Goal: Task Accomplishment & Management: Use online tool/utility

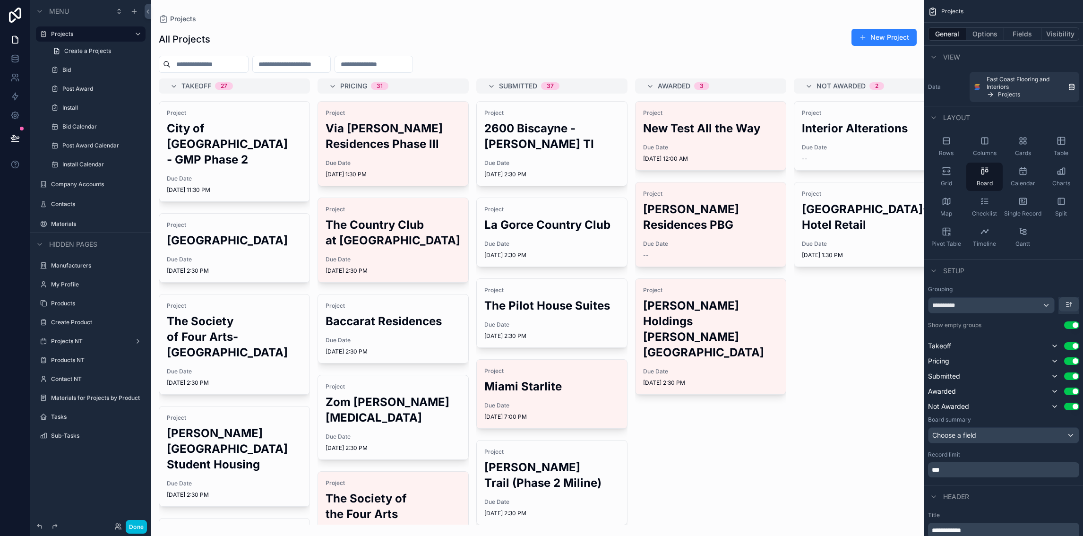
click at [693, 138] on div "scrollable content" at bounding box center [537, 268] width 773 height 536
click at [700, 123] on h2 "New Test All the Way" at bounding box center [710, 129] width 135 height 16
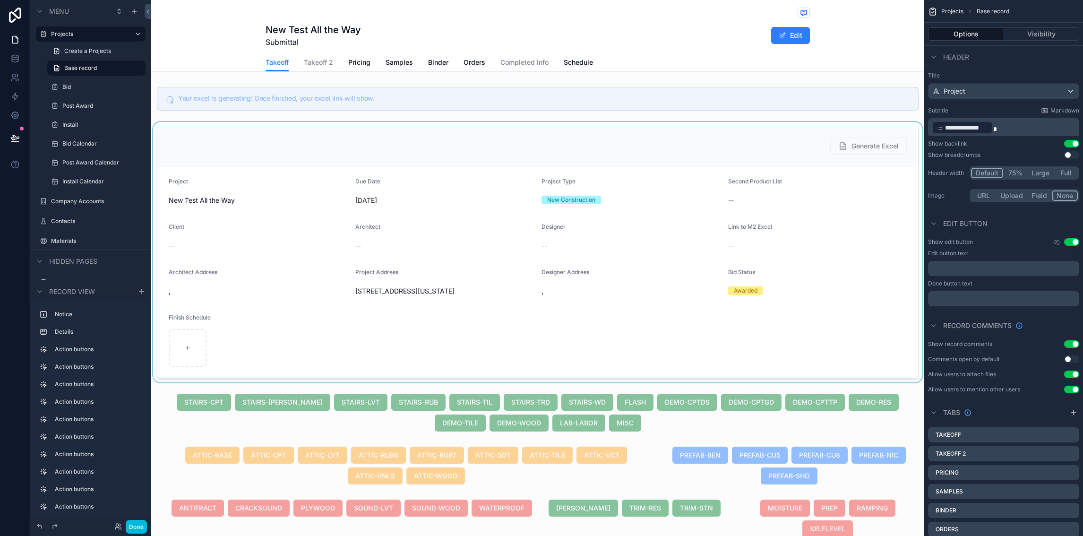
click at [674, 215] on div "scrollable content" at bounding box center [537, 252] width 773 height 260
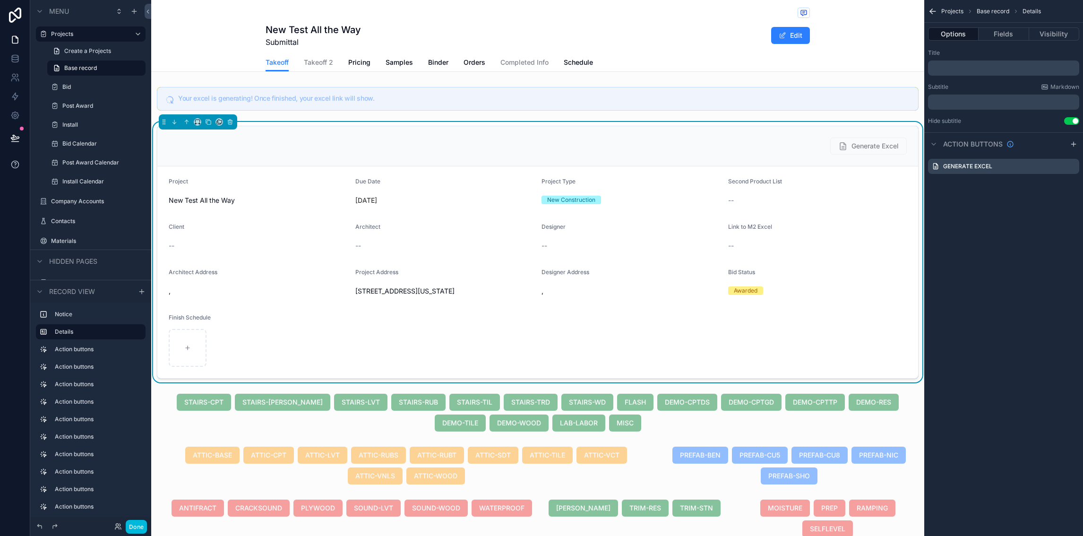
click at [16, 130] on button at bounding box center [15, 138] width 21 height 26
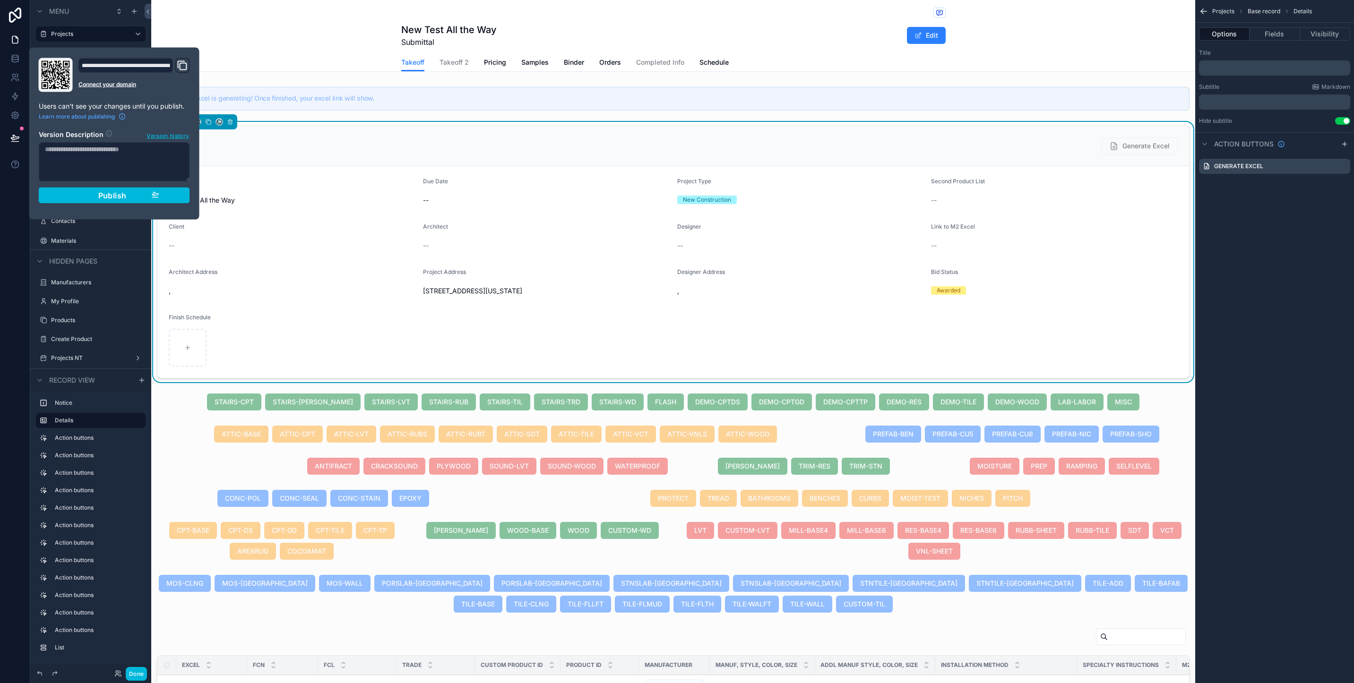
click at [191, 58] on div "**********" at bounding box center [114, 133] width 159 height 151
click at [128, 200] on div "Publish" at bounding box center [114, 195] width 90 height 9
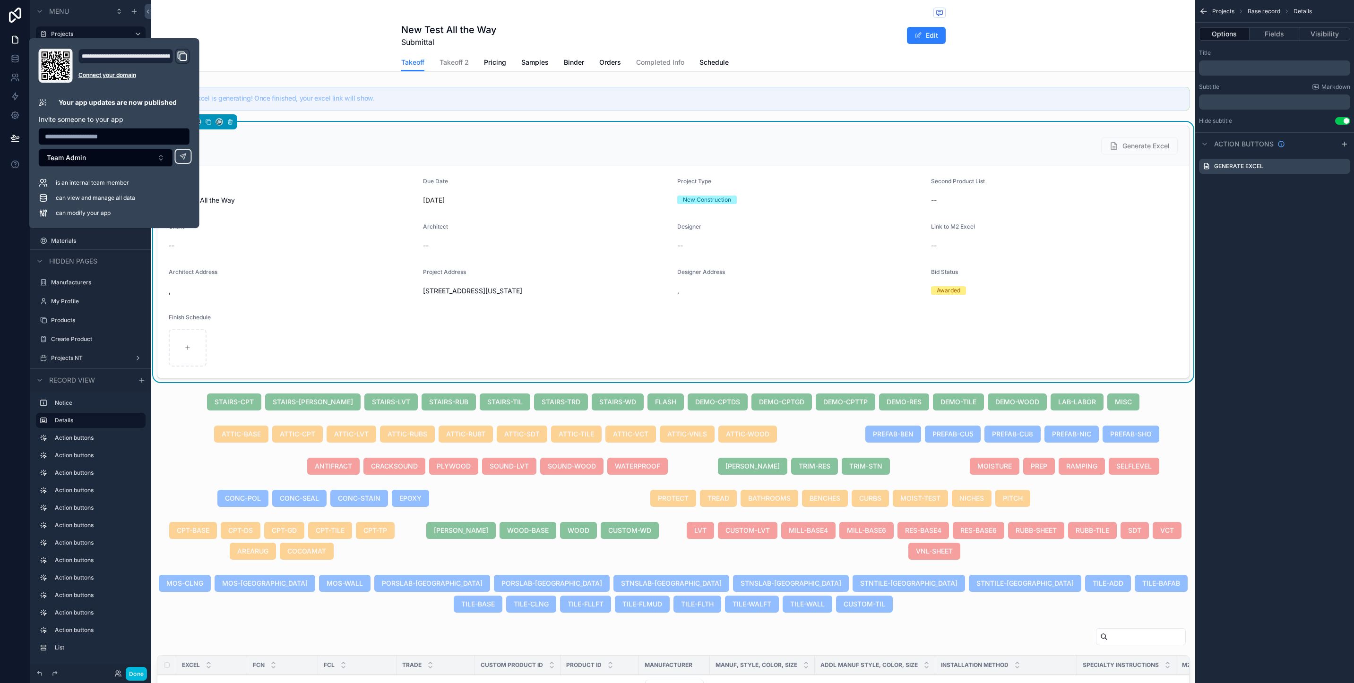
click at [261, 316] on div "Finish Schedule" at bounding box center [292, 319] width 247 height 11
click at [133, 536] on button "Done" at bounding box center [136, 674] width 21 height 14
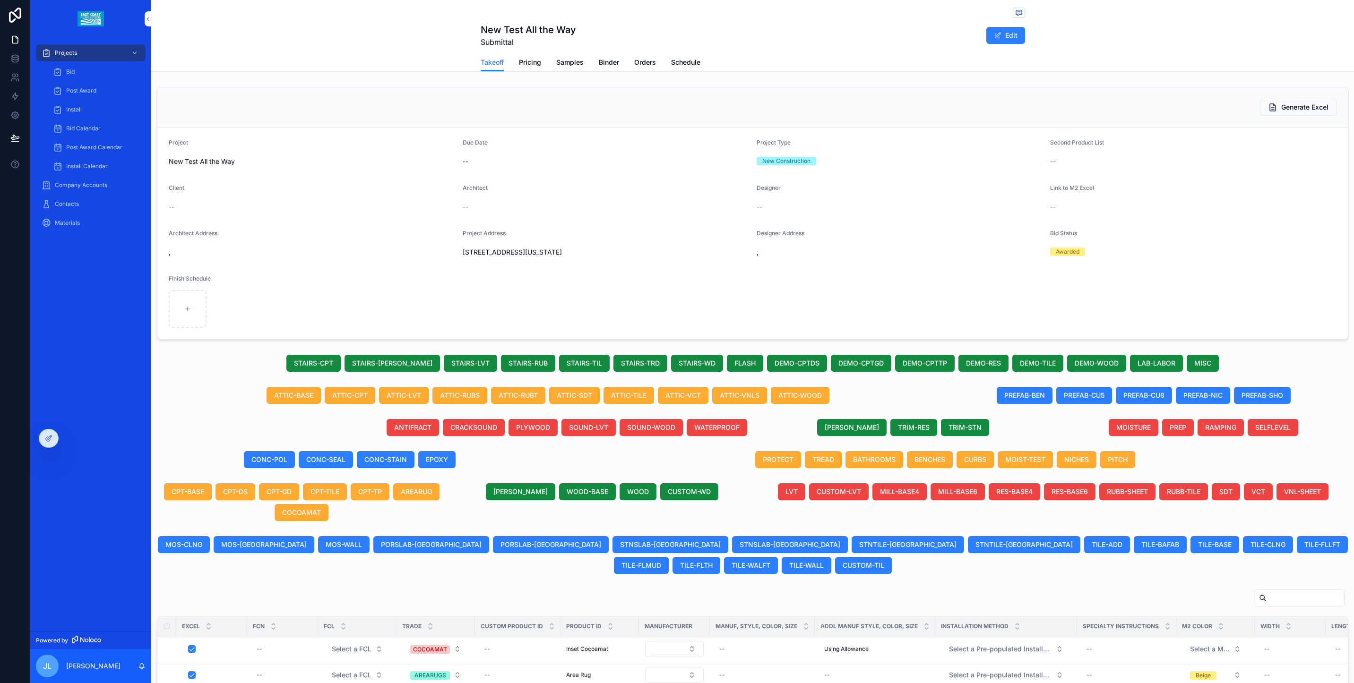
click at [143, 536] on div "JL Jeremy Lewin" at bounding box center [90, 666] width 121 height 34
click at [1286, 104] on span "Generate Excel" at bounding box center [1304, 107] width 47 height 9
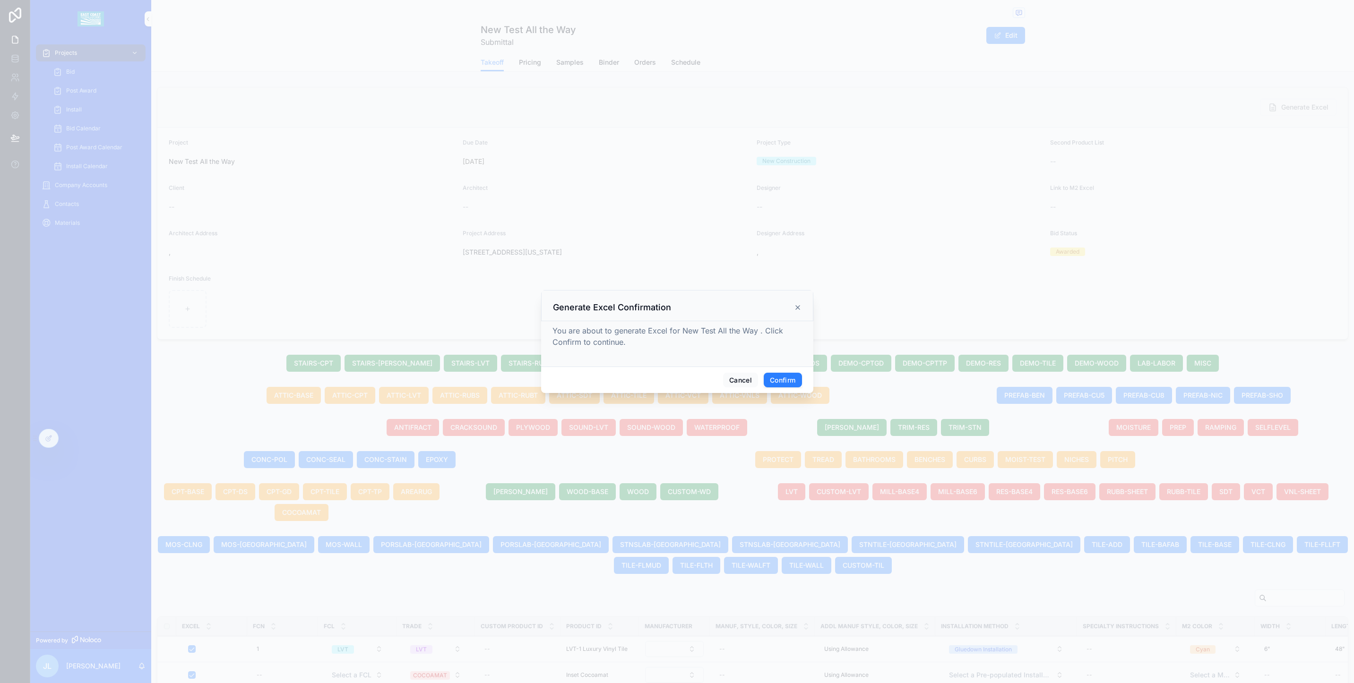
click at [769, 383] on button "Confirm" at bounding box center [783, 380] width 38 height 15
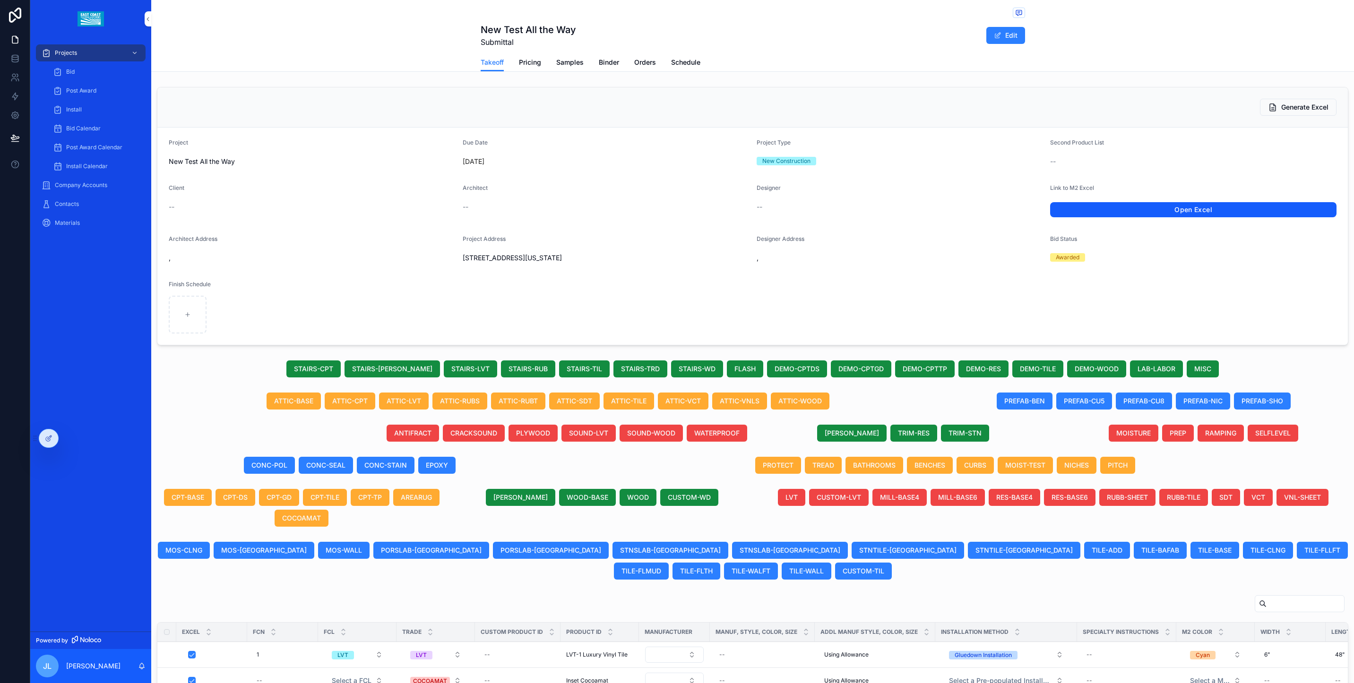
click at [1258, 205] on link "Open Excel" at bounding box center [1193, 209] width 286 height 15
drag, startPoint x: 81, startPoint y: 71, endPoint x: 88, endPoint y: 78, distance: 10.0
click at [81, 71] on div "Bid" at bounding box center [96, 71] width 87 height 15
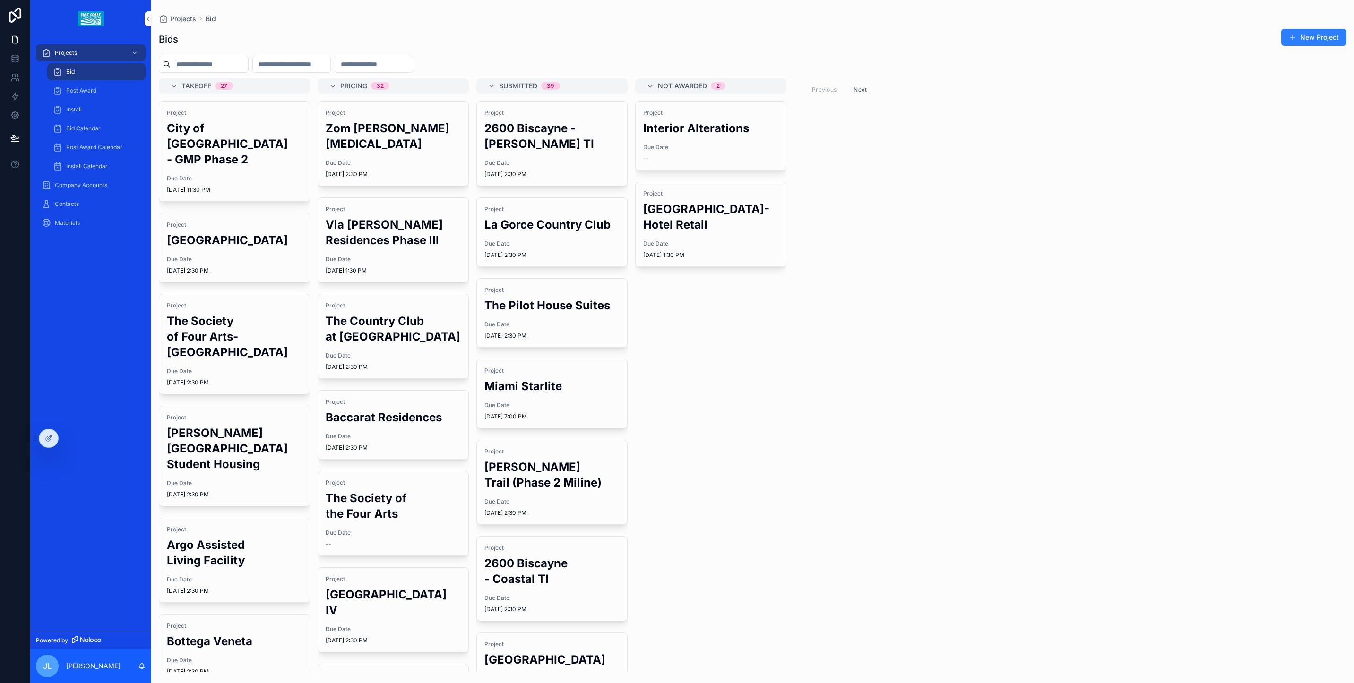
click at [247, 69] on input "scrollable content" at bounding box center [210, 64] width 78 height 13
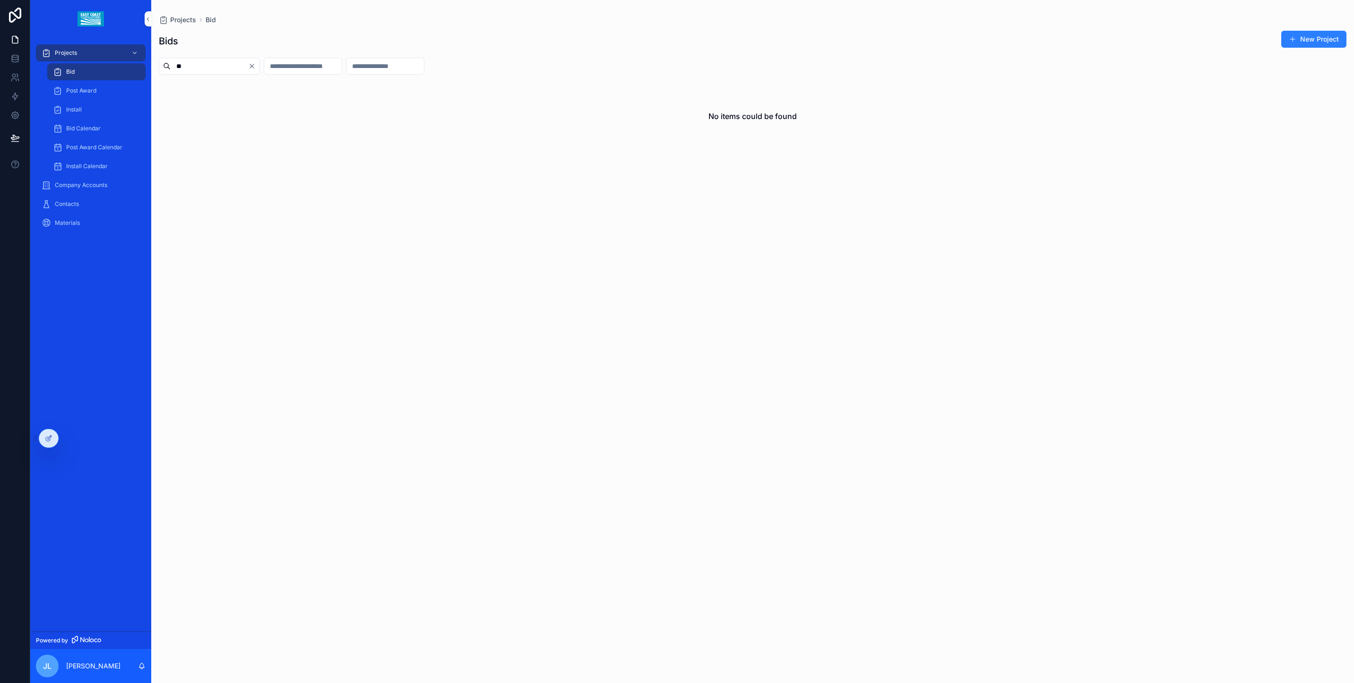
type input "*"
